Goal: Task Accomplishment & Management: Complete application form

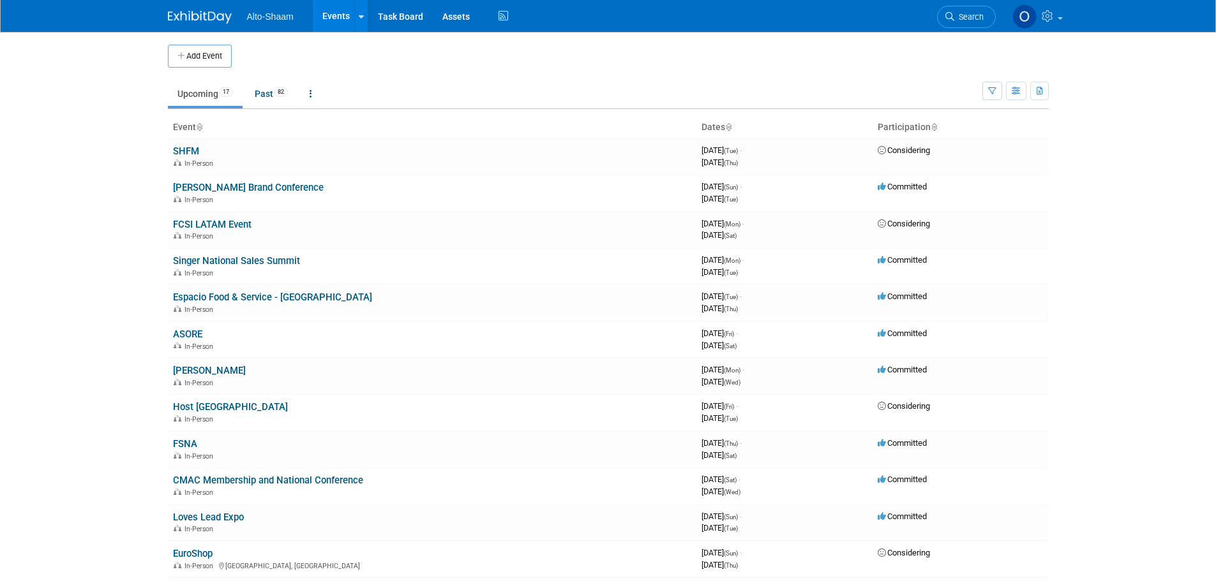
drag, startPoint x: 209, startPoint y: 56, endPoint x: 295, endPoint y: 147, distance: 125.5
click at [209, 56] on button "Add Event" at bounding box center [200, 56] width 64 height 23
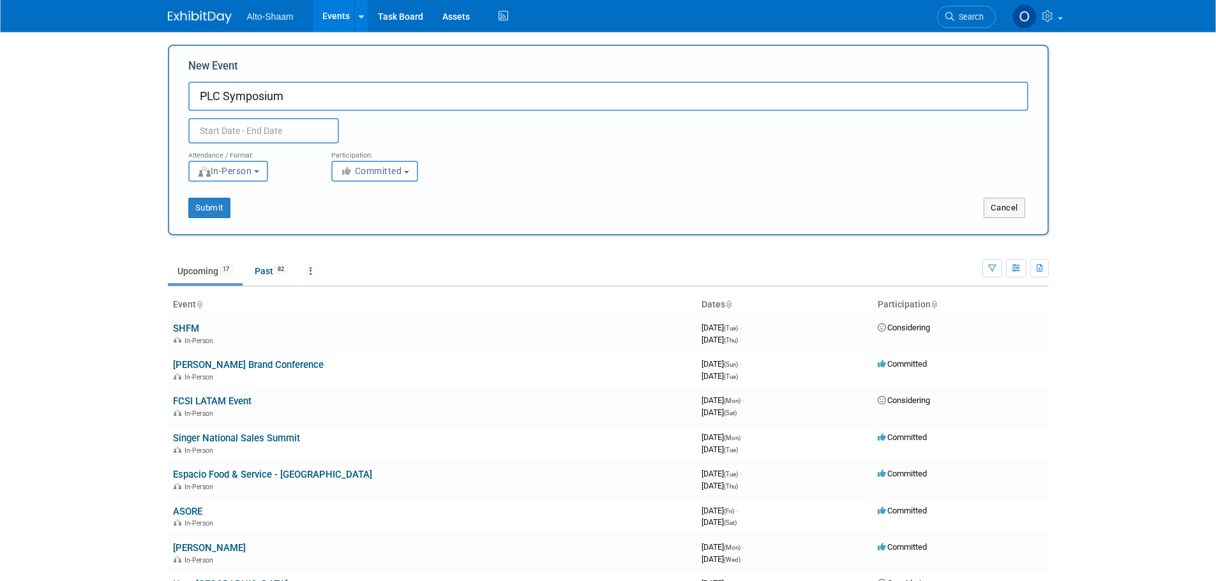
type input "PLC Symposium"
click at [277, 133] on body "Alto-Shaam Events Add Event Bulk Upload Events Shareable Event Boards Recently …" at bounding box center [608, 290] width 1216 height 581
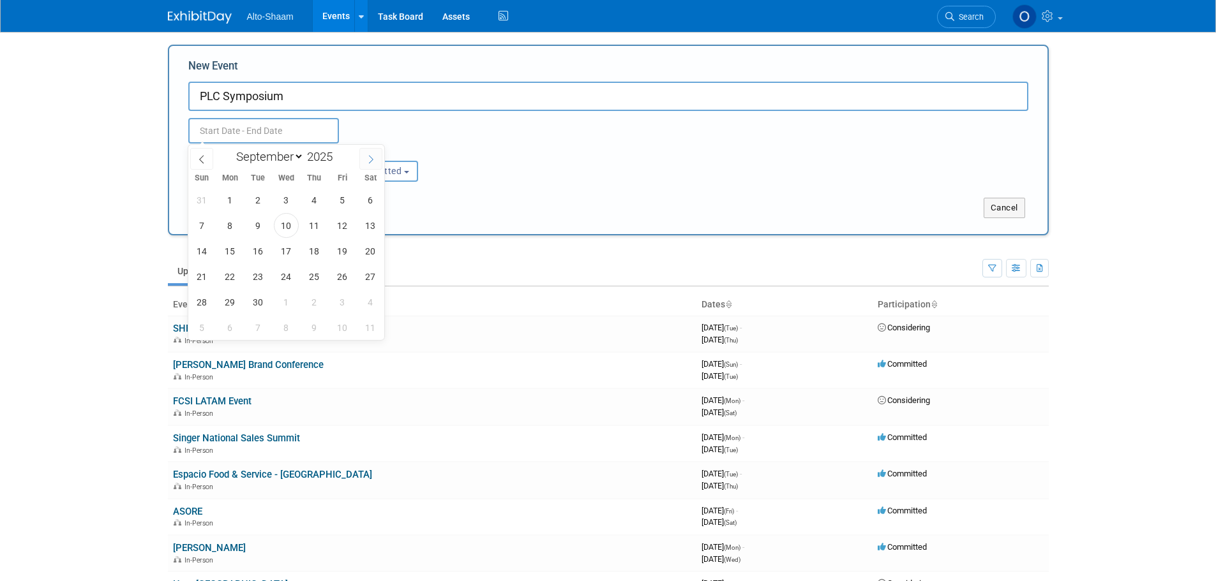
click at [368, 161] on icon at bounding box center [370, 159] width 9 height 9
select select "11"
click at [368, 161] on icon at bounding box center [370, 159] width 9 height 9
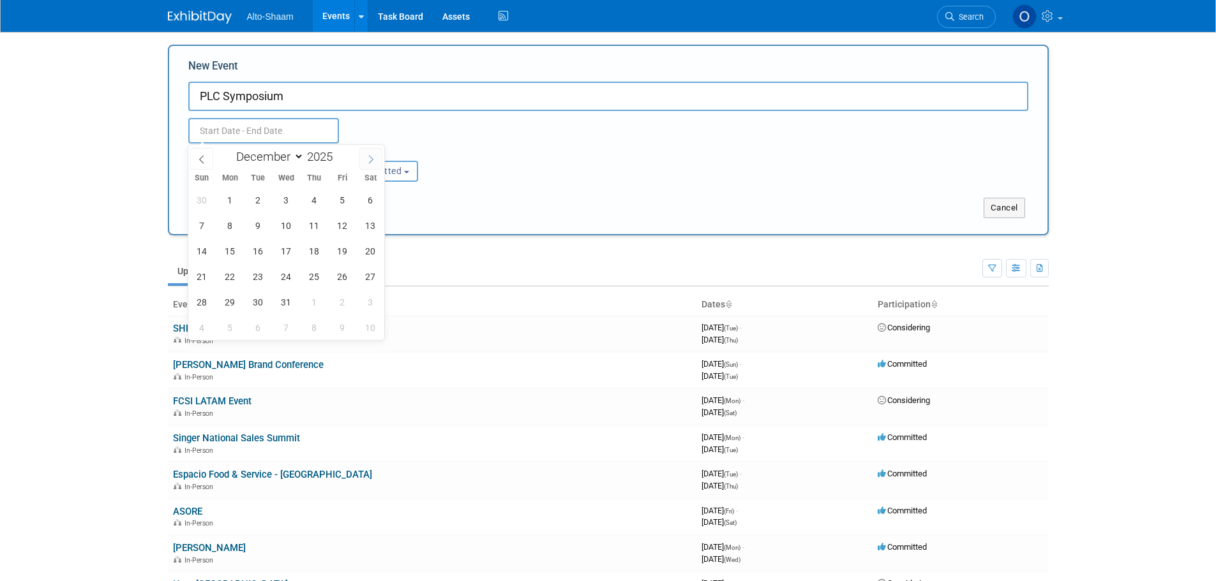
type input "2026"
click at [368, 161] on icon at bounding box center [370, 159] width 9 height 9
select select "1"
click at [258, 203] on span "3" at bounding box center [258, 200] width 25 height 25
click at [315, 199] on span "5" at bounding box center [314, 200] width 25 height 25
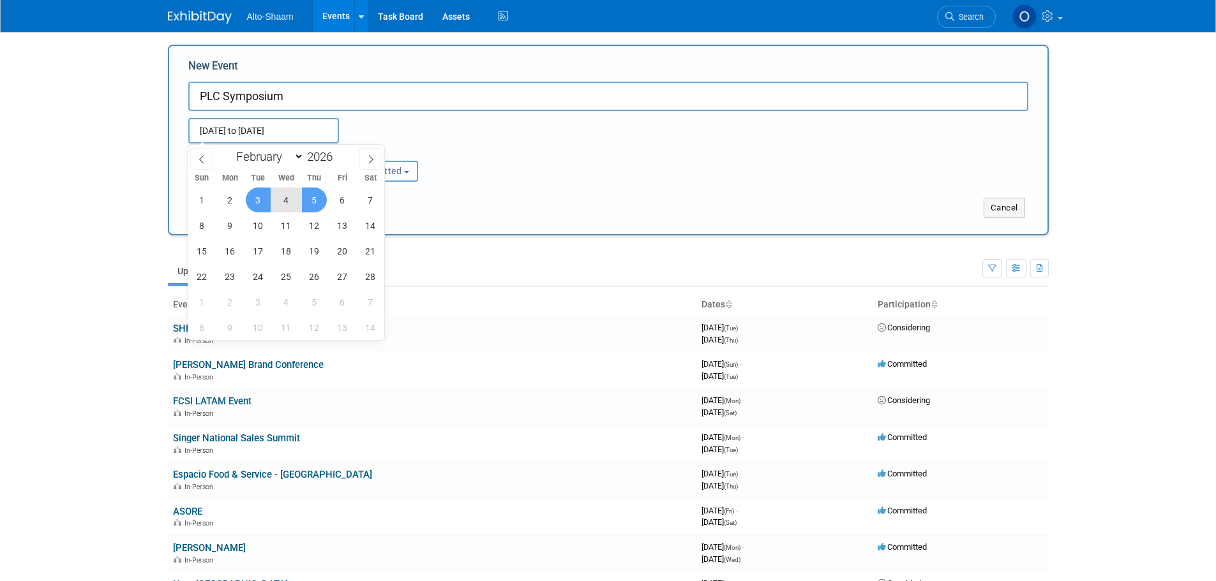
type input "[DATE] to [DATE]"
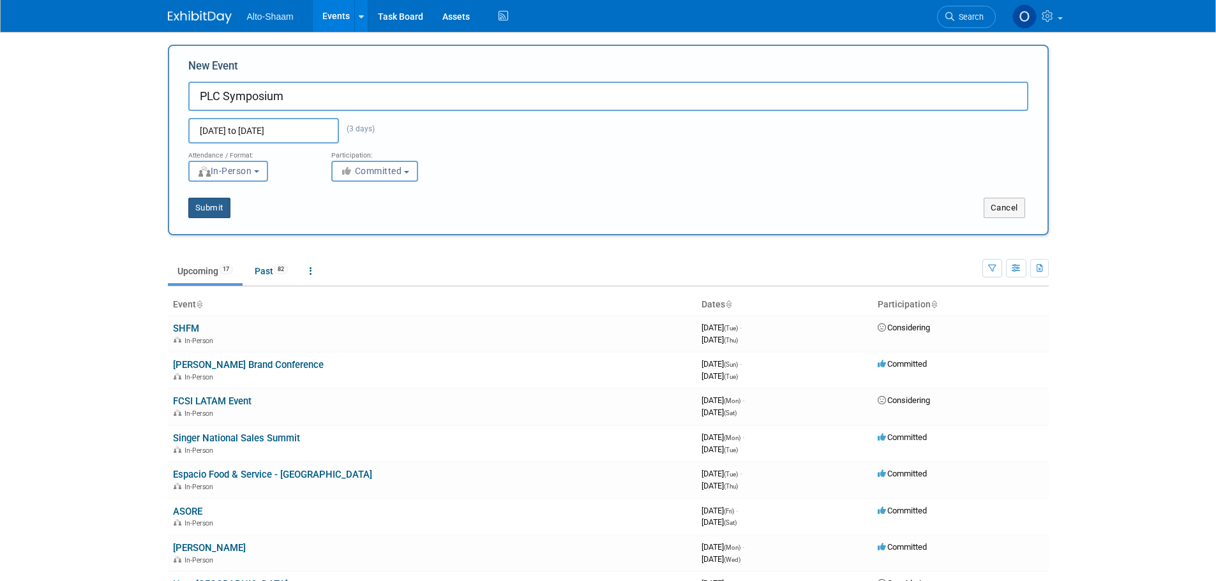
click at [228, 211] on button "Submit" at bounding box center [209, 208] width 42 height 20
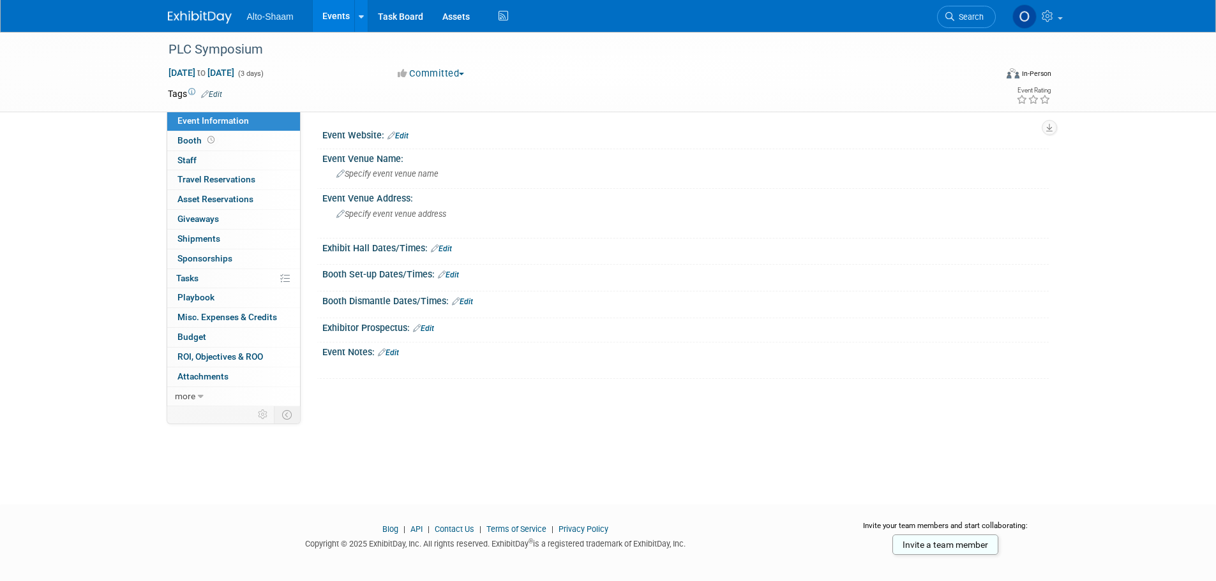
click at [396, 352] on link "Edit" at bounding box center [388, 352] width 21 height 9
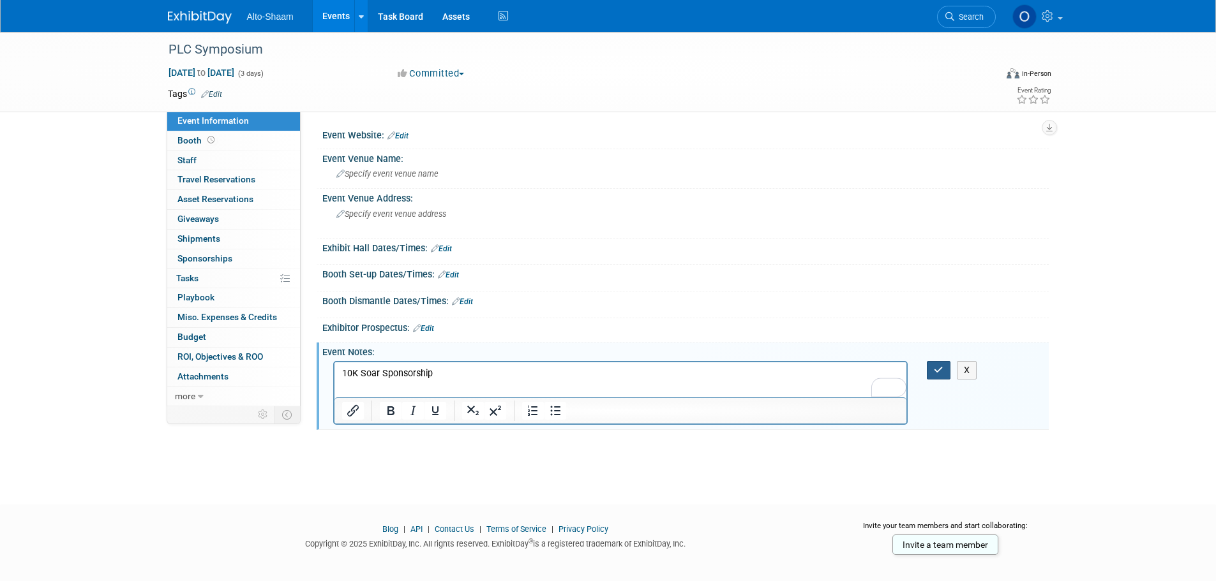
click at [932, 371] on button "button" at bounding box center [938, 370] width 24 height 19
